Goal: Information Seeking & Learning: Check status

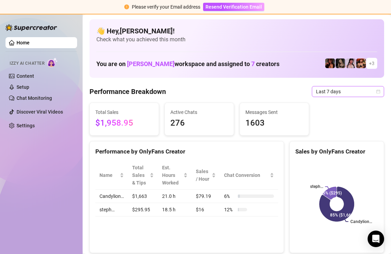
click at [333, 93] on span "Last 7 days" at bounding box center [348, 91] width 64 height 10
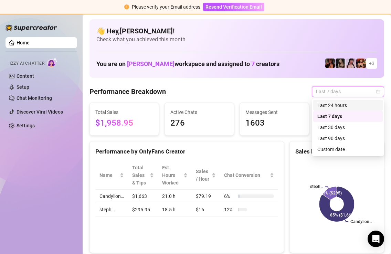
click at [327, 105] on div "Last 24 hours" at bounding box center [347, 105] width 61 height 8
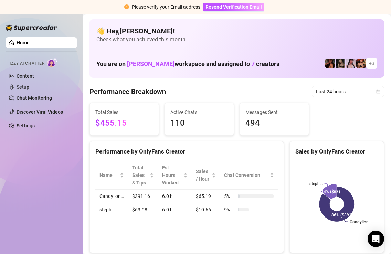
click at [332, 189] on icon at bounding box center [328, 191] width 15 height 15
click at [343, 199] on icon at bounding box center [336, 204] width 40 height 40
click at [350, 198] on icon at bounding box center [336, 204] width 40 height 40
click at [342, 196] on icon at bounding box center [337, 204] width 40 height 40
click at [347, 217] on icon at bounding box center [336, 203] width 35 height 35
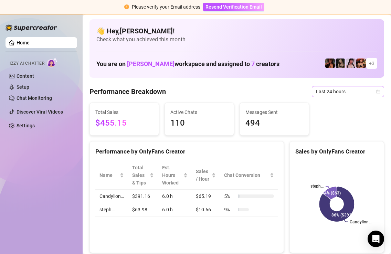
click at [352, 93] on span "Last 24 hours" at bounding box center [348, 91] width 64 height 10
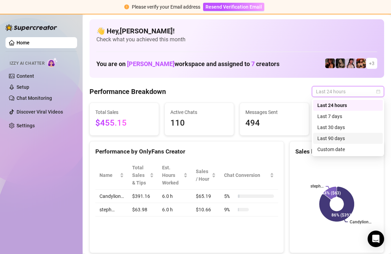
click at [353, 135] on div "Last 90 days" at bounding box center [347, 138] width 61 height 8
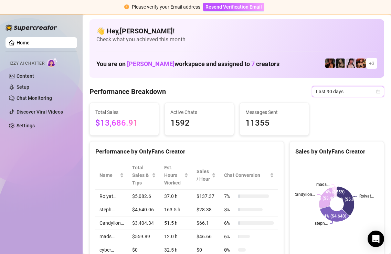
click at [341, 94] on span "Last 90 days" at bounding box center [348, 91] width 64 height 10
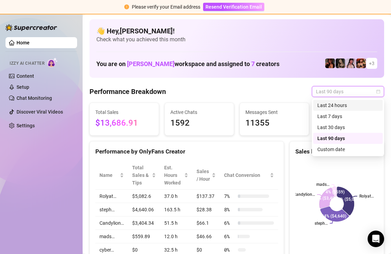
click at [338, 103] on div "Last 24 hours" at bounding box center [347, 105] width 61 height 8
